Goal: Task Accomplishment & Management: Complete application form

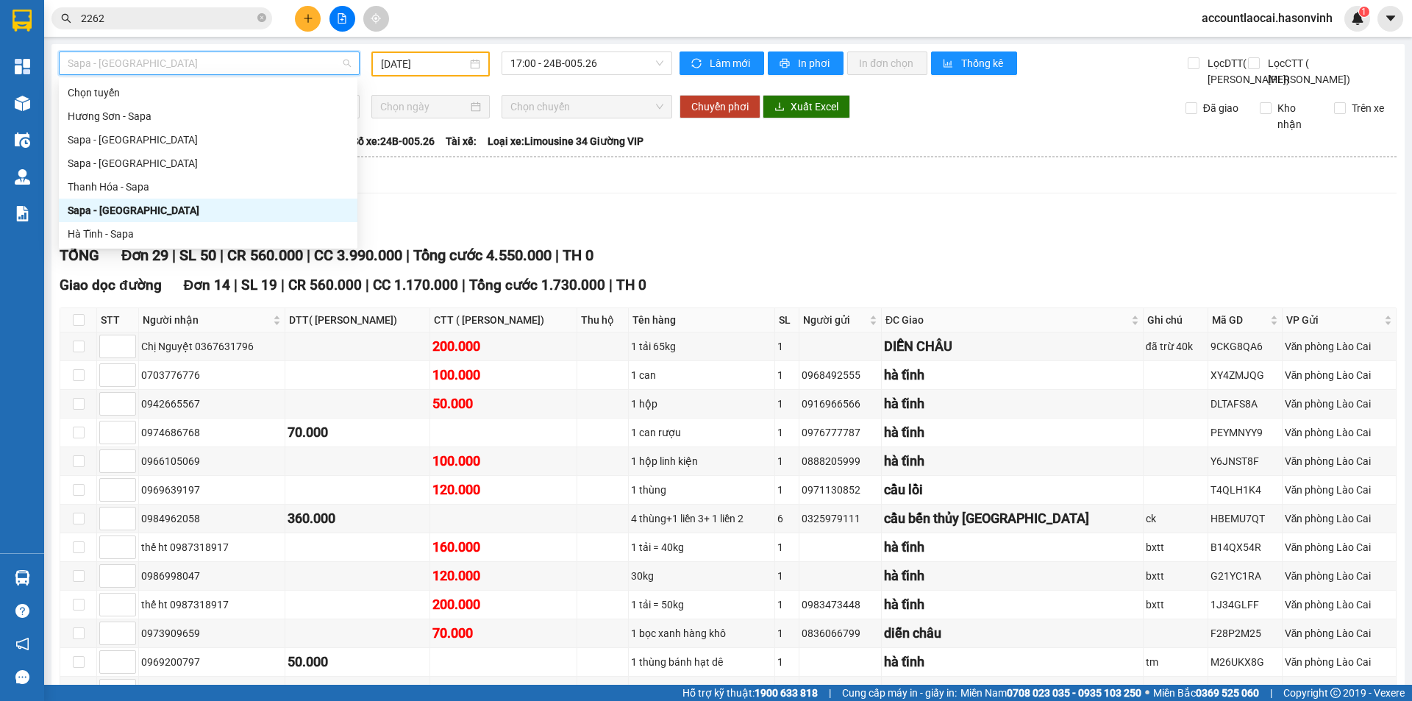
click at [454, 64] on input "[DATE]" at bounding box center [424, 64] width 86 height 16
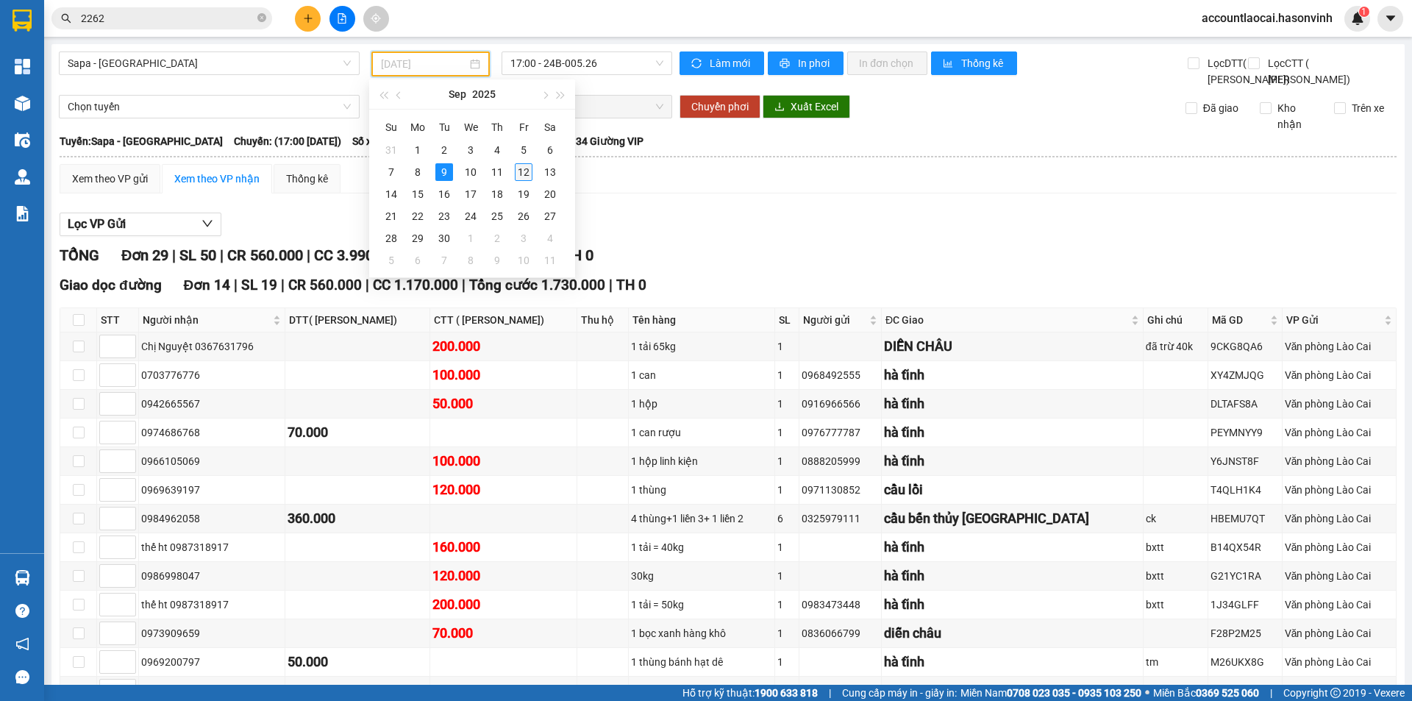
click at [519, 172] on div "12" at bounding box center [524, 172] width 18 height 18
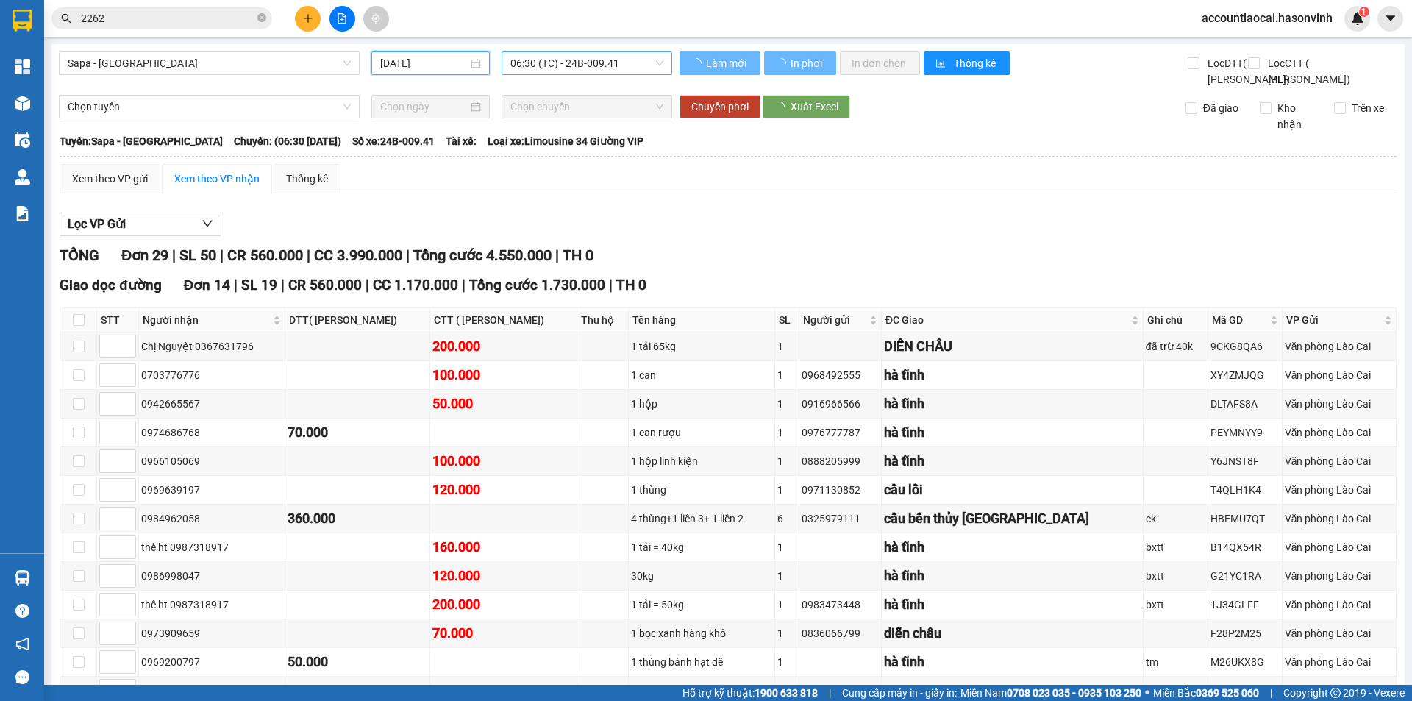
type input "[DATE]"
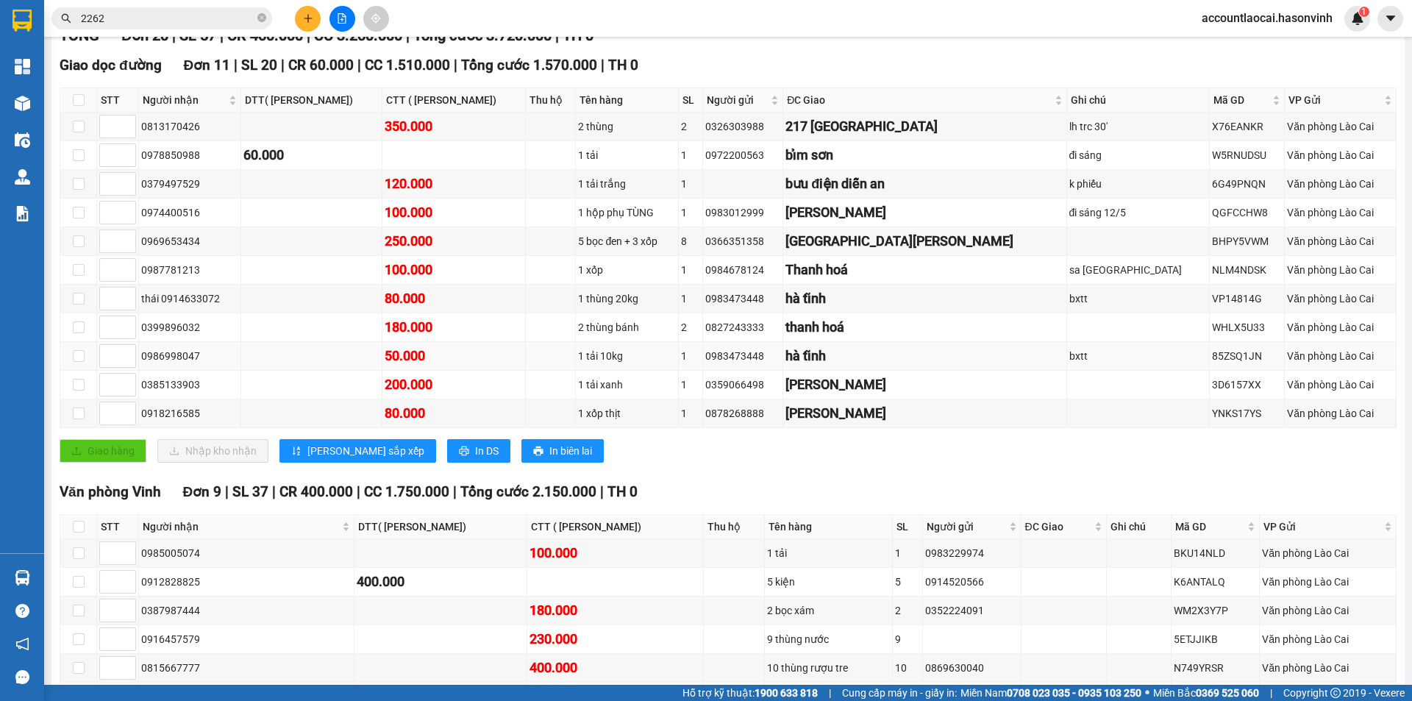
scroll to position [293, 0]
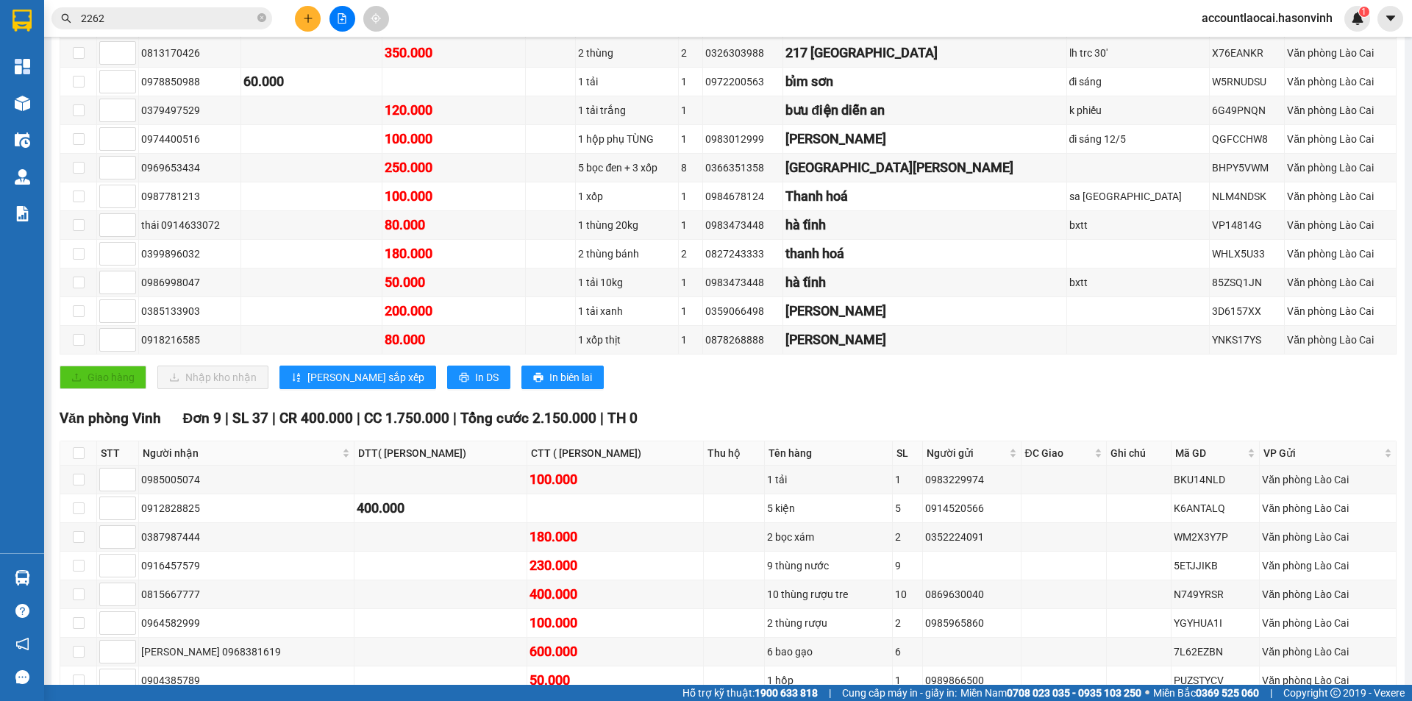
click at [305, 21] on icon "plus" at bounding box center [308, 18] width 10 height 10
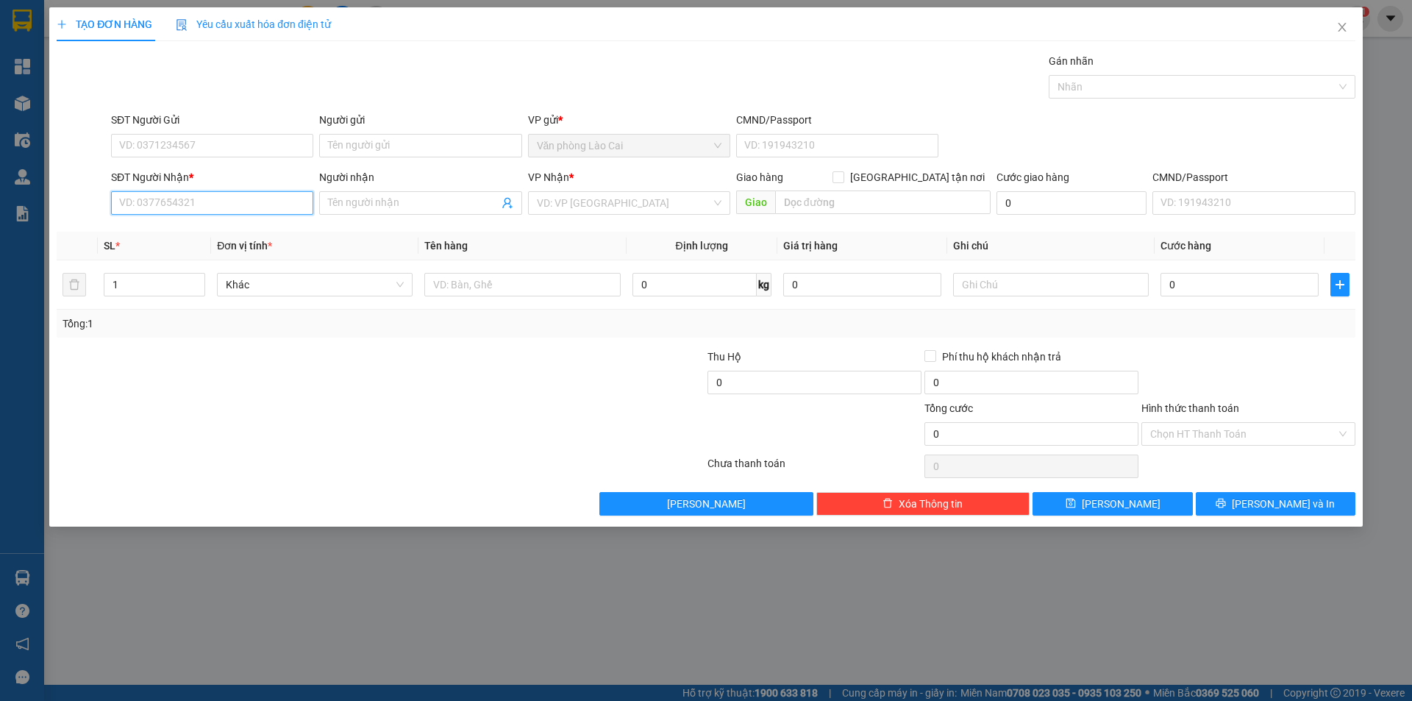
click at [201, 204] on input "SĐT Người Nhận *" at bounding box center [212, 203] width 202 height 24
click at [191, 203] on input "192" at bounding box center [212, 203] width 202 height 24
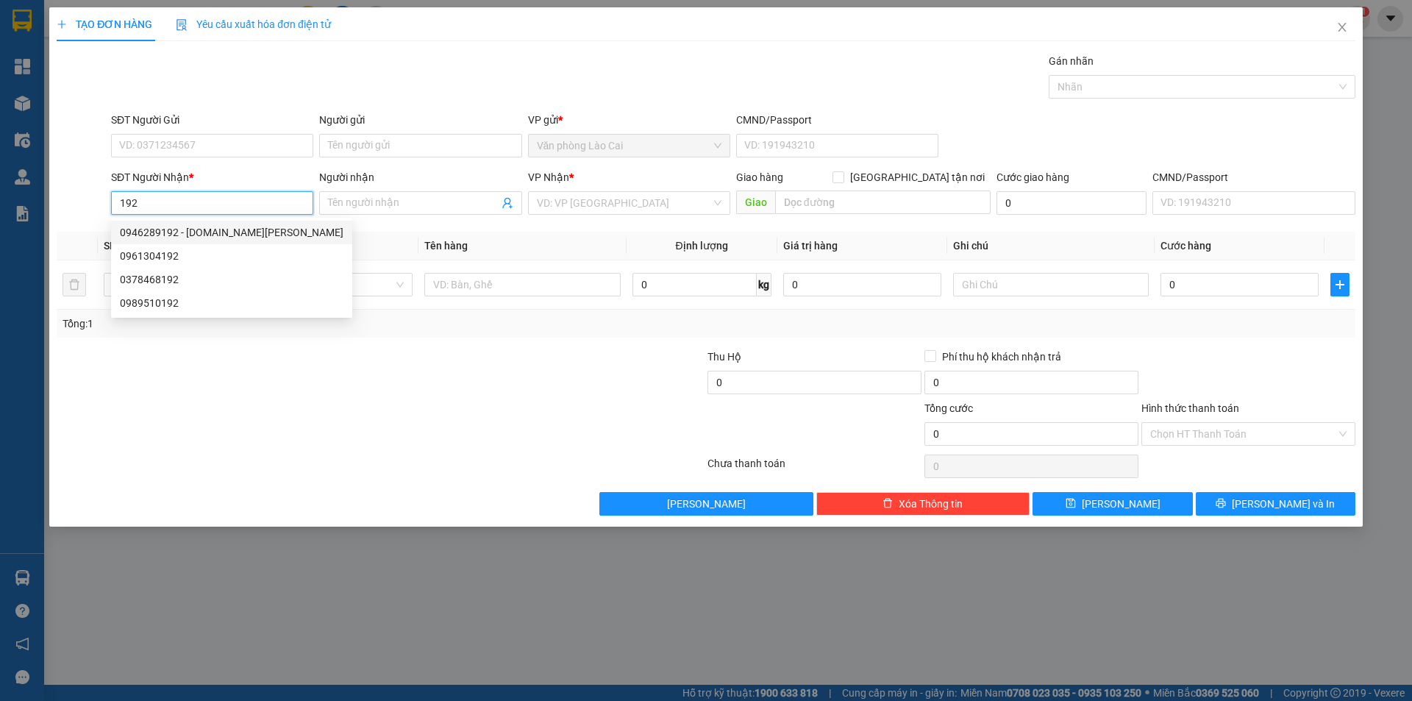
click at [184, 229] on div "0946289192 - [DOMAIN_NAME][PERSON_NAME]" at bounding box center [232, 232] width 224 height 16
type input "0946289192"
type input "[DOMAIN_NAME][PERSON_NAME]"
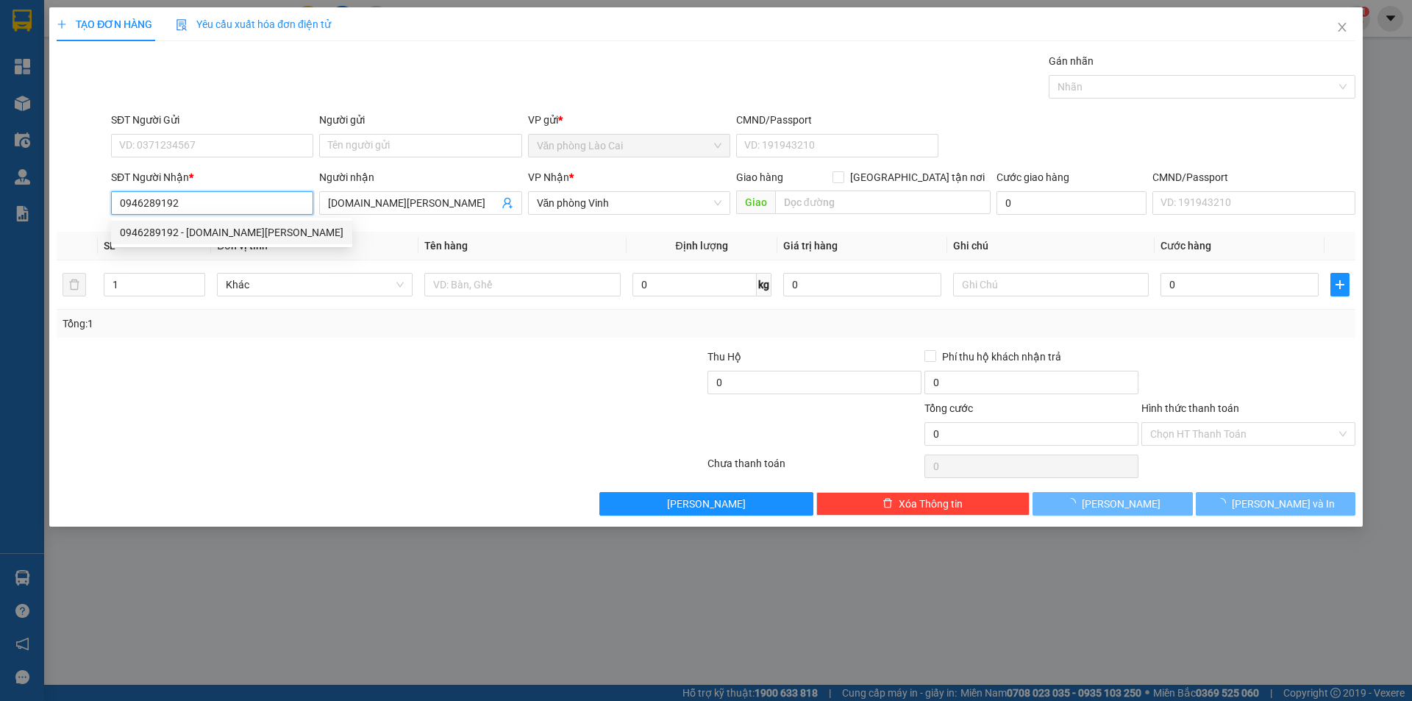
type input "750.000"
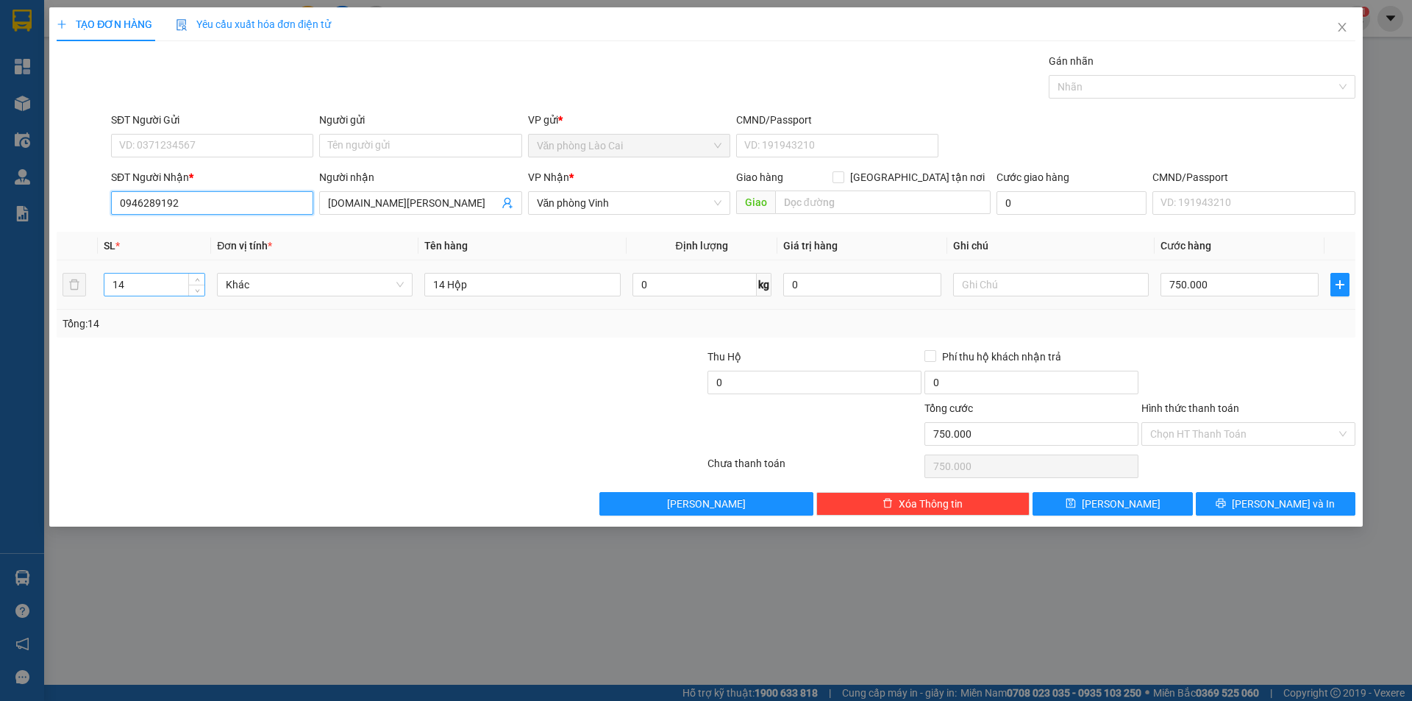
type input "0946289192"
drag, startPoint x: 127, startPoint y: 286, endPoint x: 24, endPoint y: 278, distance: 103.3
click at [24, 278] on div "TẠO ĐƠN HÀNG Yêu cầu xuất hóa đơn điện tử Transit Pickup Surcharge Ids Transit …" at bounding box center [706, 350] width 1412 height 701
type input "9"
drag, startPoint x: 444, startPoint y: 279, endPoint x: 407, endPoint y: 282, distance: 37.7
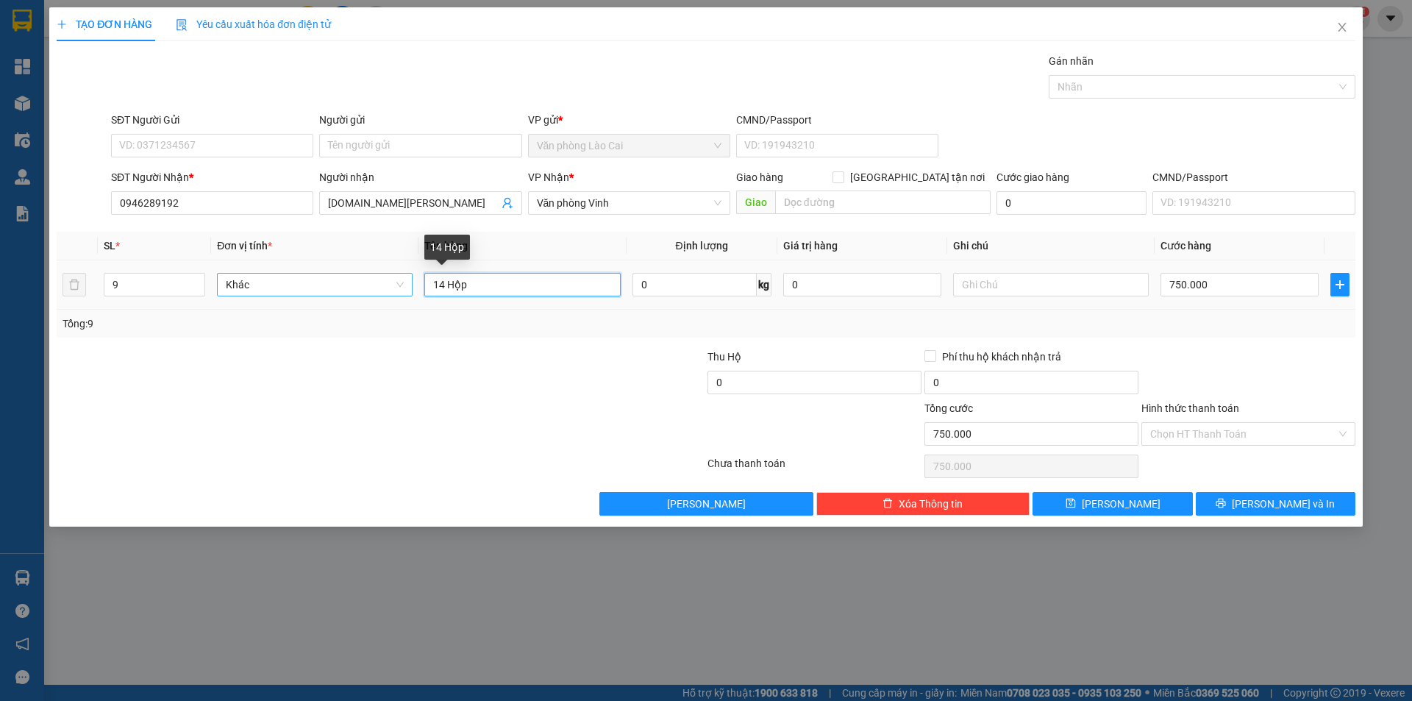
click at [407, 282] on tr "9 Khác 14 Hộp 0 kg 0 750.000" at bounding box center [706, 284] width 1299 height 49
type input "9 Hộp"
click at [1242, 286] on input "750.000" at bounding box center [1240, 285] width 158 height 24
type input "4"
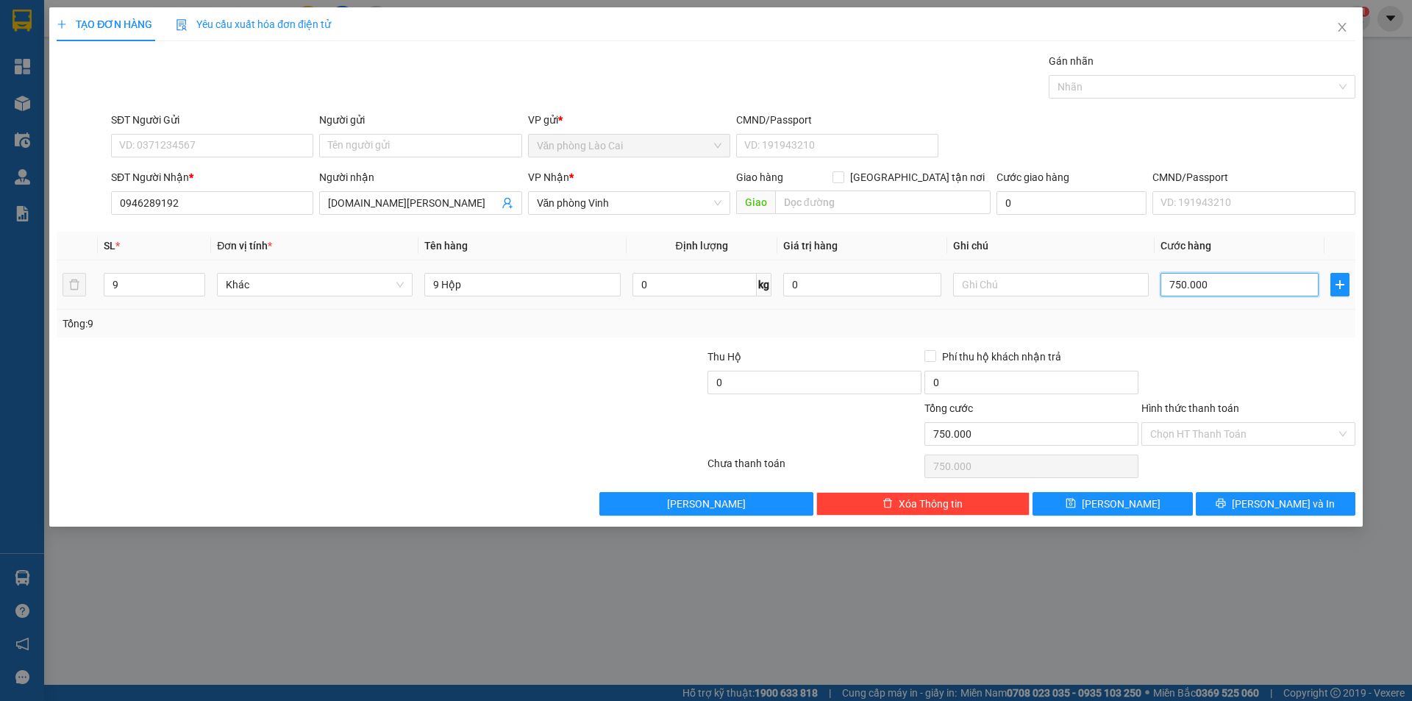
type input "4"
type input "45"
type input "450"
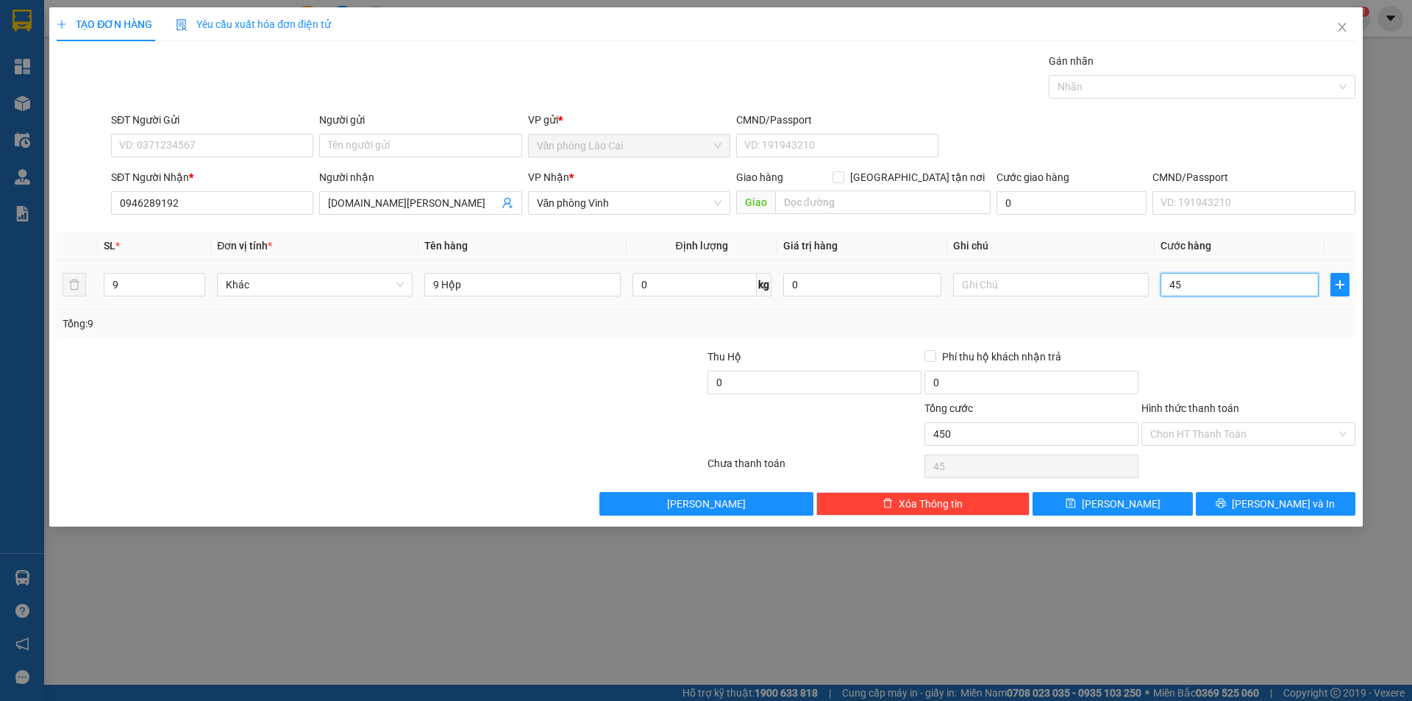
type input "450"
type input "450.000"
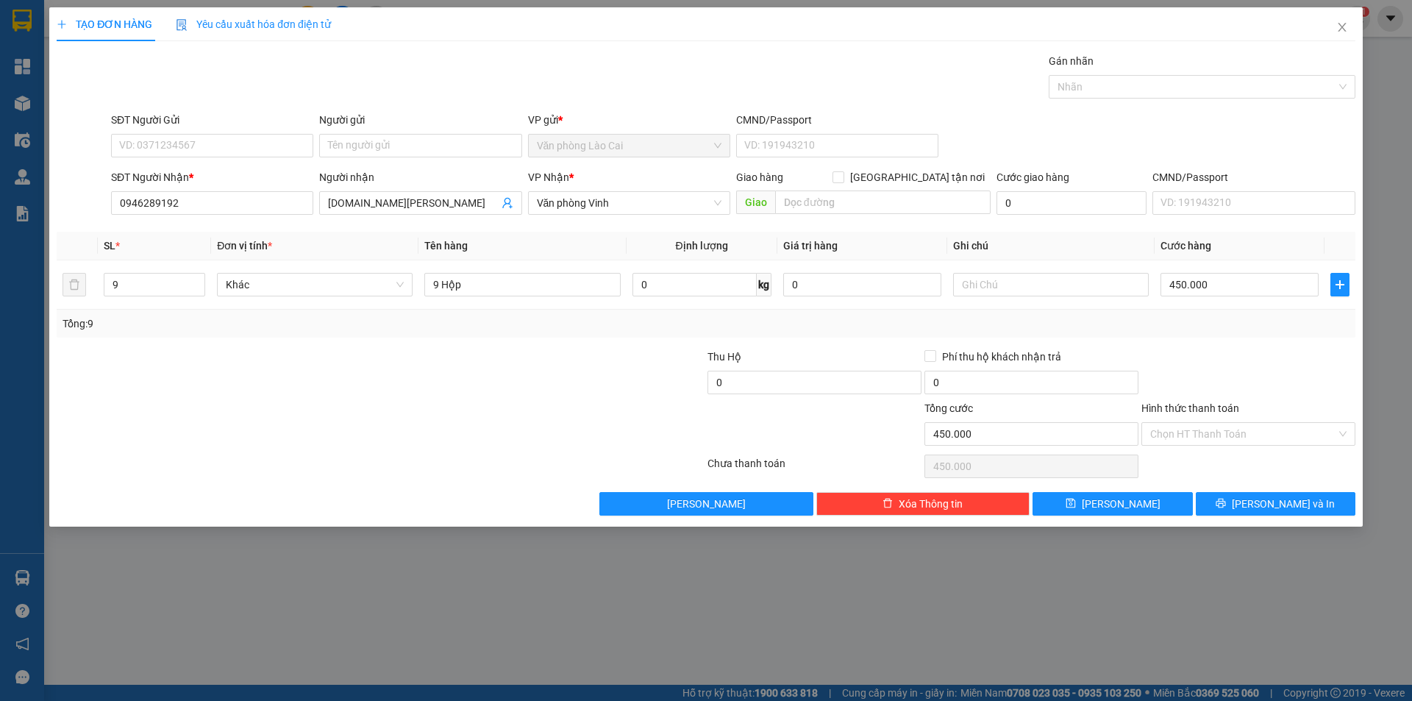
click at [1223, 338] on div "Transit Pickup Surcharge Ids Transit Deliver Surcharge Ids Transit Deliver Surc…" at bounding box center [706, 284] width 1299 height 463
click at [1142, 509] on button "[PERSON_NAME]" at bounding box center [1113, 504] width 160 height 24
type input "0"
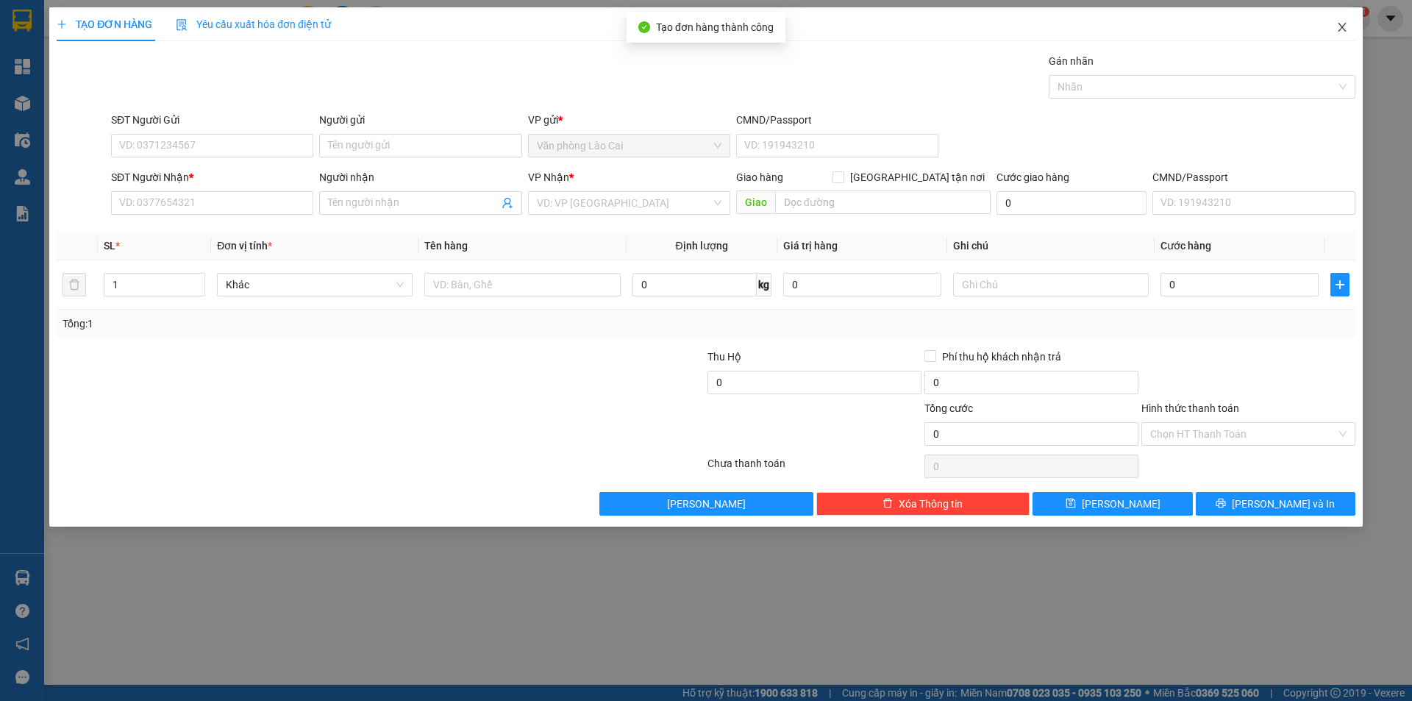
click at [1345, 26] on icon "close" at bounding box center [1343, 27] width 12 height 12
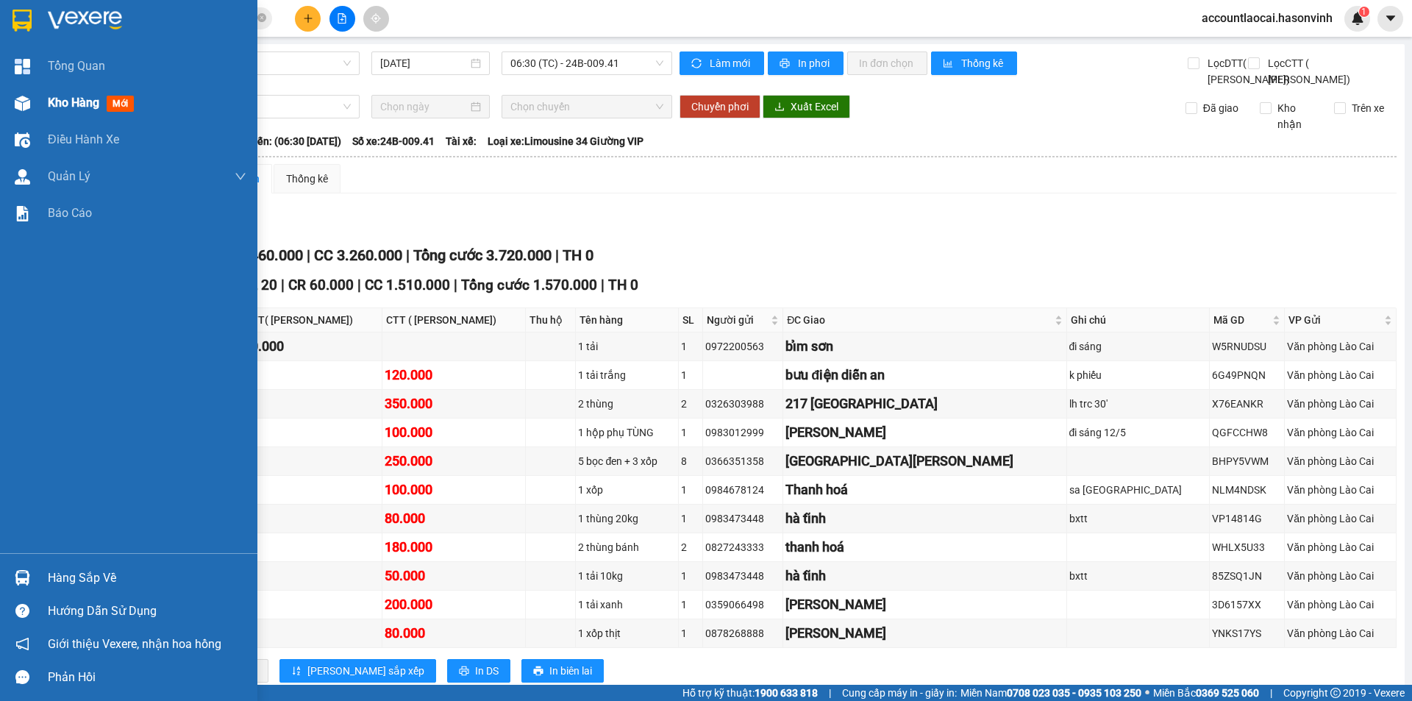
click at [35, 99] on div "Kho hàng mới" at bounding box center [128, 103] width 257 height 37
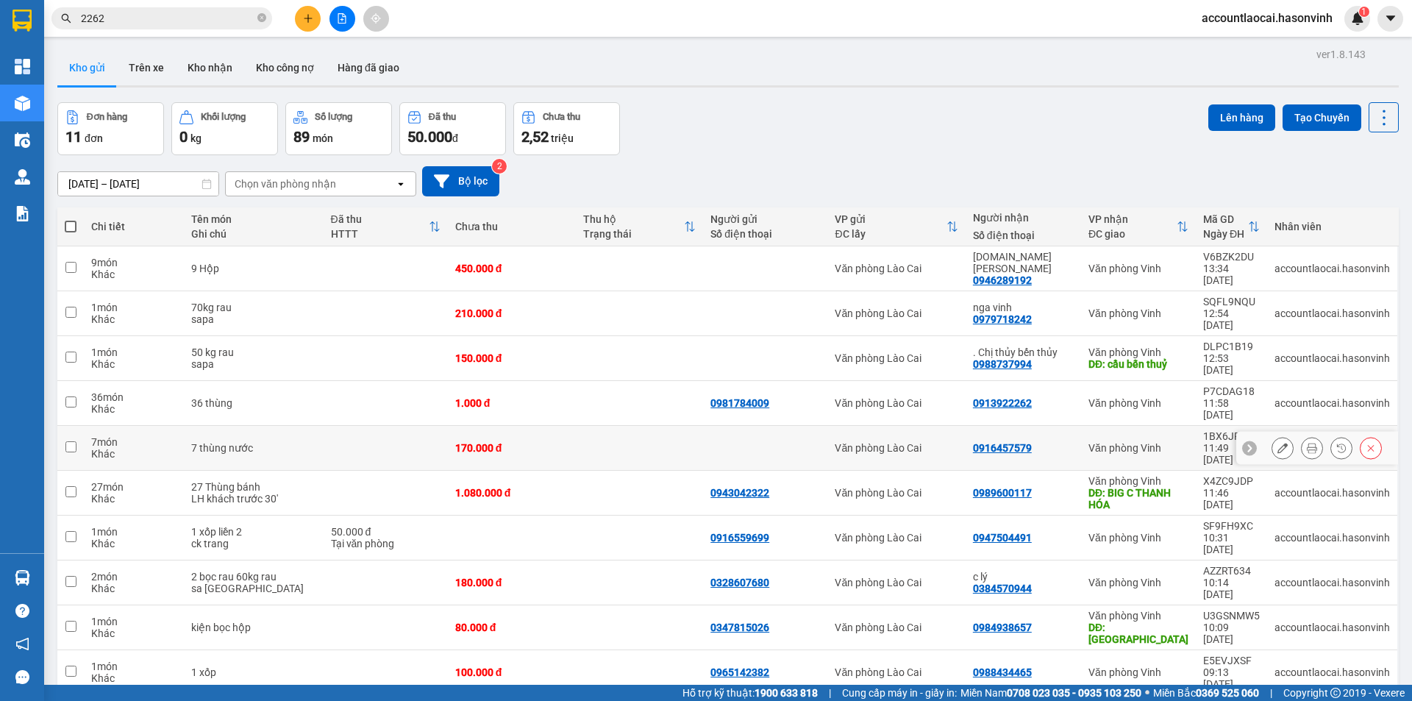
scroll to position [68, 0]
